Goal: Navigation & Orientation: Go to known website

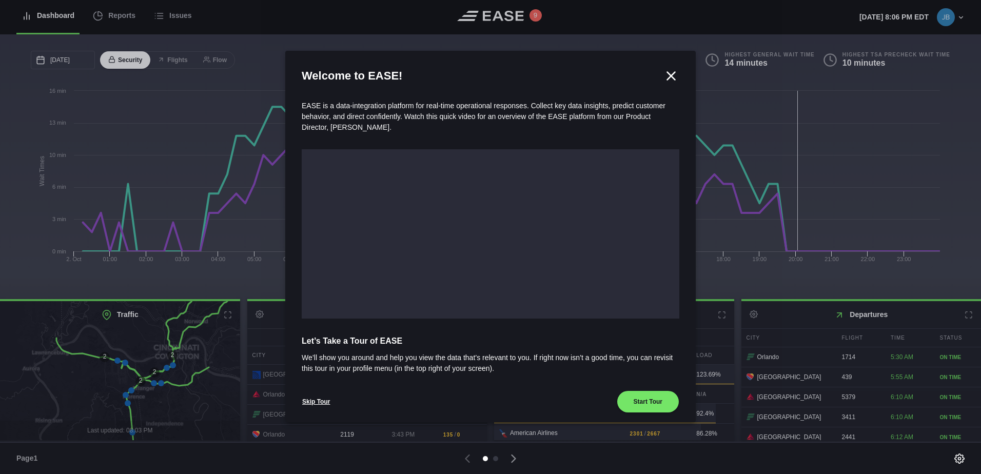
click at [667, 78] on icon at bounding box center [671, 75] width 15 height 15
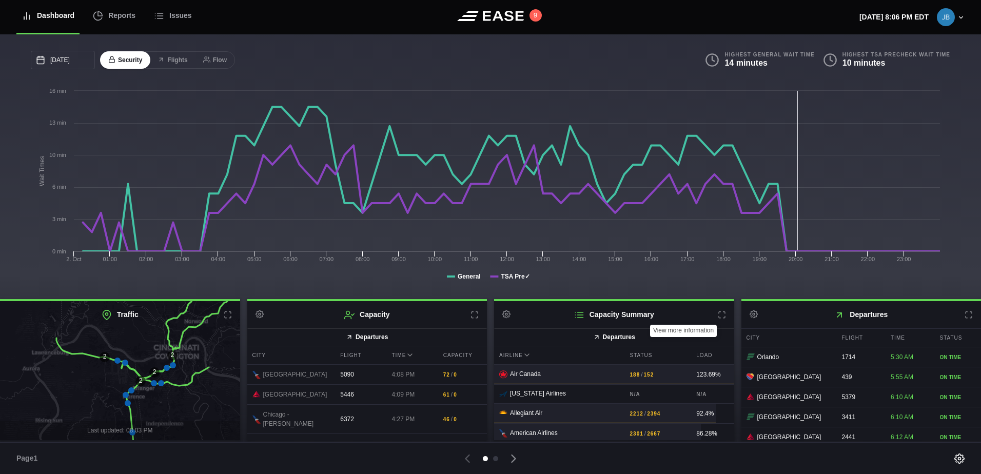
click at [711, 316] on h2 "Capacity Summary Settings" at bounding box center [614, 314] width 240 height 27
